Goal: Information Seeking & Learning: Find specific fact

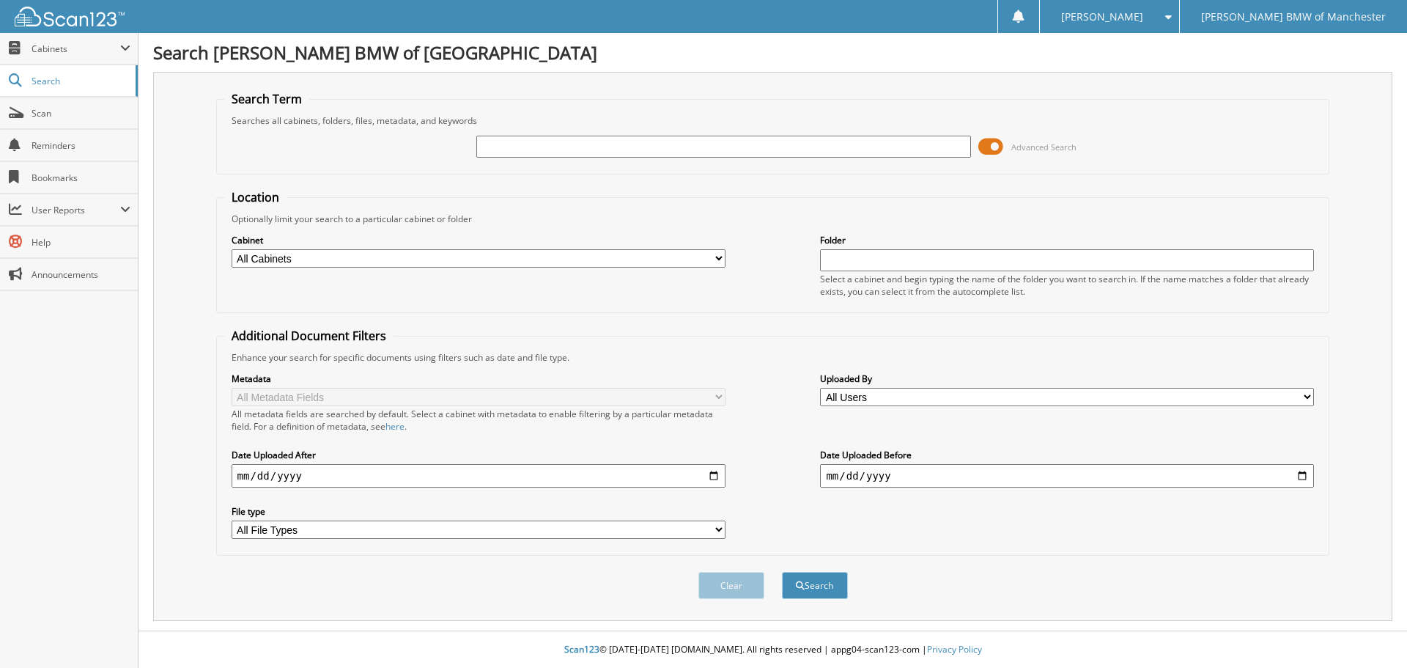
click at [531, 150] on input "text" at bounding box center [723, 147] width 494 height 22
type input "8116811"
click at [782, 572] on button "Search" at bounding box center [815, 585] width 66 height 27
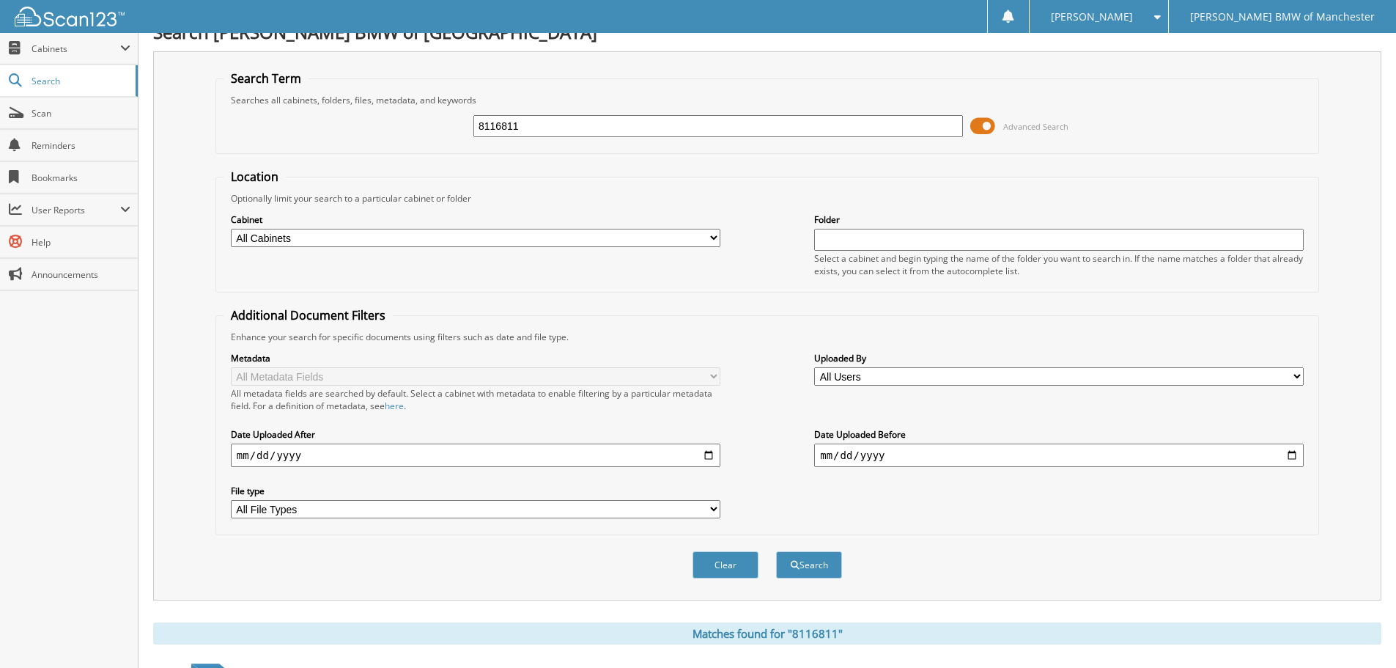
scroll to position [12, 0]
